Goal: Task Accomplishment & Management: Use online tool/utility

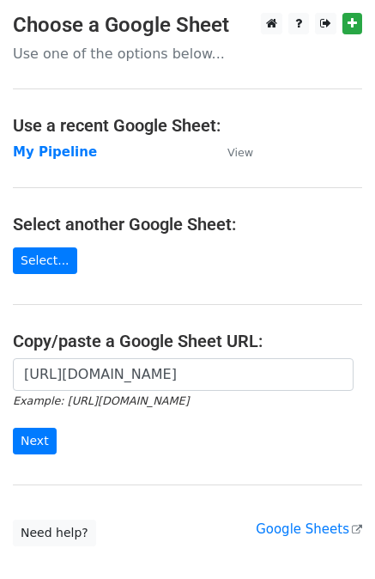
scroll to position [0, 530]
type input "[URL][DOMAIN_NAME]"
click at [38, 436] on input "Next" at bounding box center [35, 441] width 44 height 27
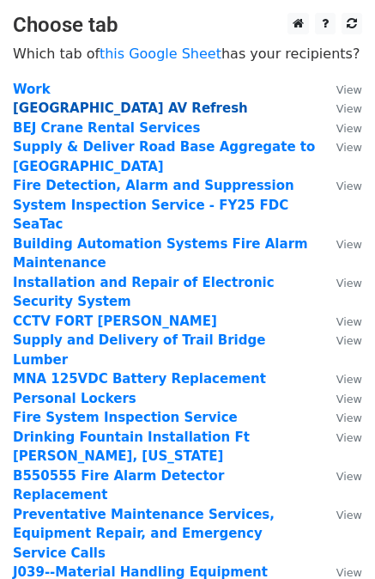
click at [116, 107] on strong "[GEOGRAPHIC_DATA] AV Refresh" at bounding box center [130, 107] width 235 height 15
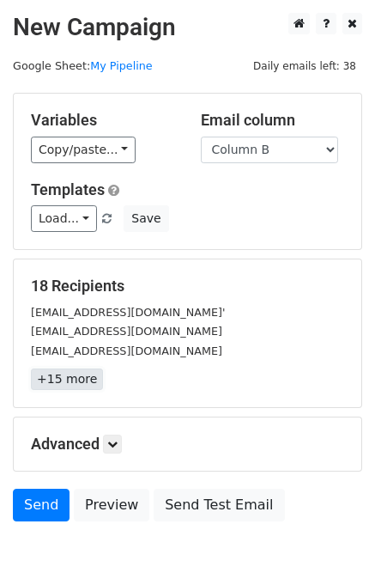
click at [75, 379] on link "+15 more" at bounding box center [67, 378] width 72 height 21
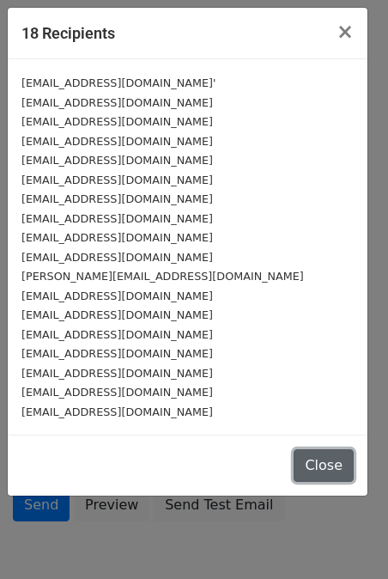
click at [306, 464] on button "Close" at bounding box center [324, 465] width 60 height 33
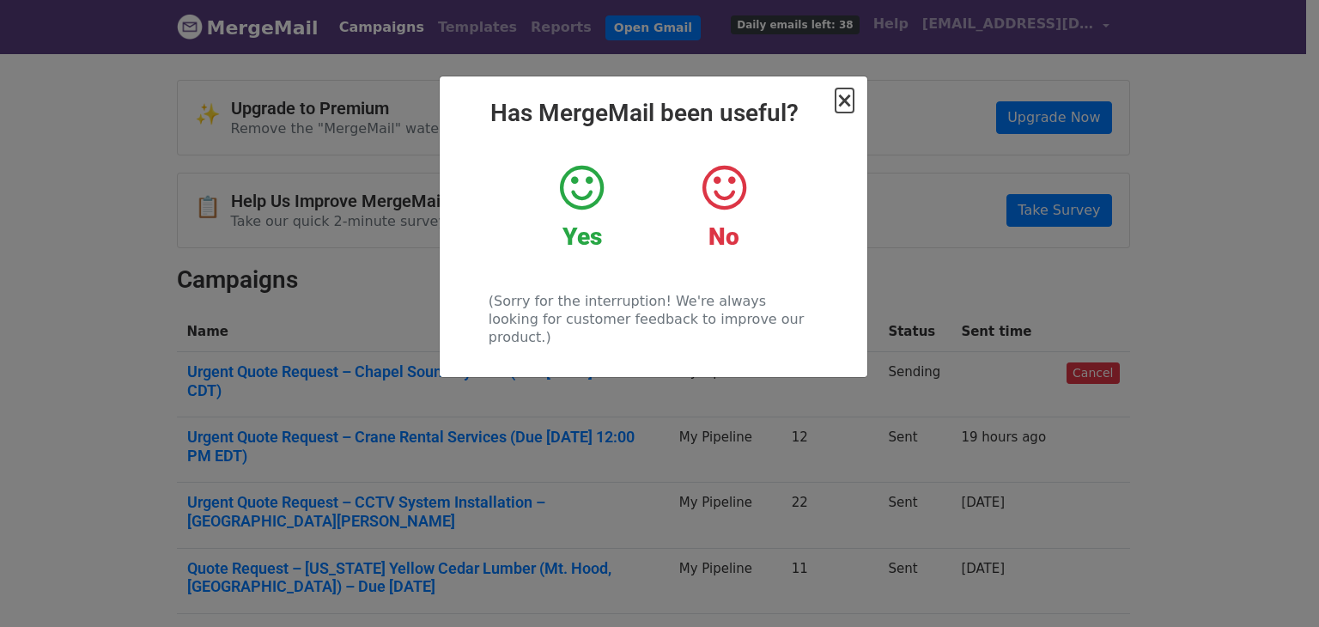
click at [841, 102] on span "×" at bounding box center [843, 100] width 17 height 24
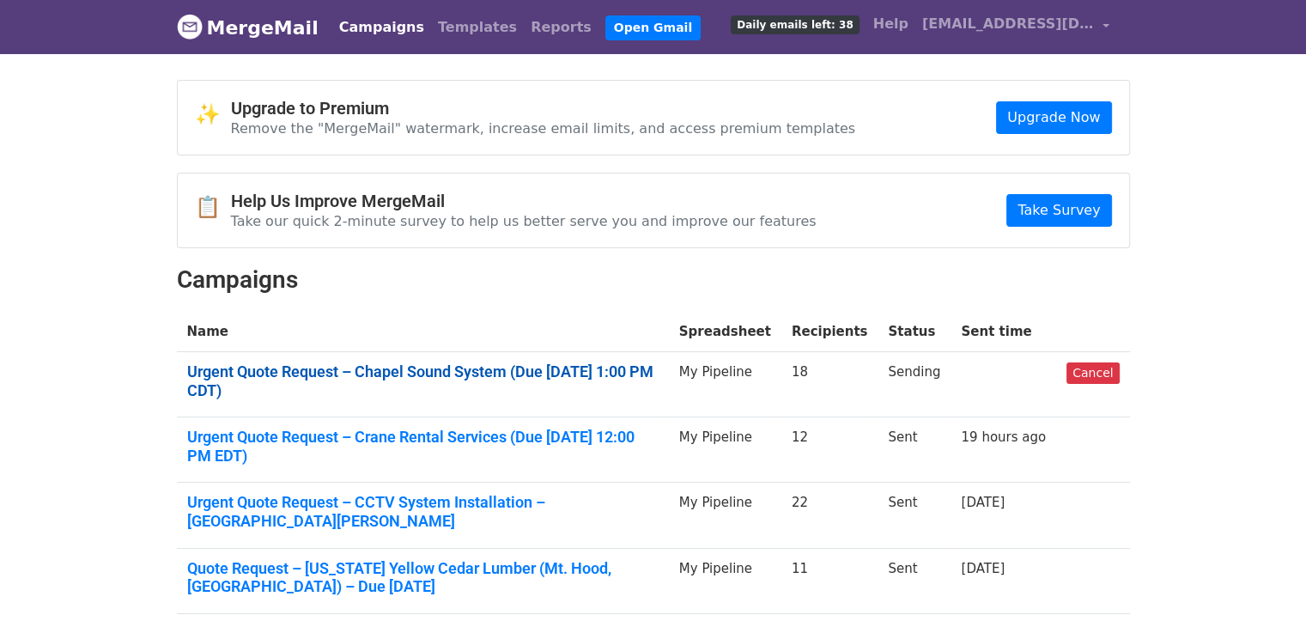
click at [604, 368] on link "Urgent Quote Request – Chapel Sound System (Due Aug 27, 2025, 1:00 PM CDT)" at bounding box center [422, 380] width 471 height 37
